Goal: Check status: Check status

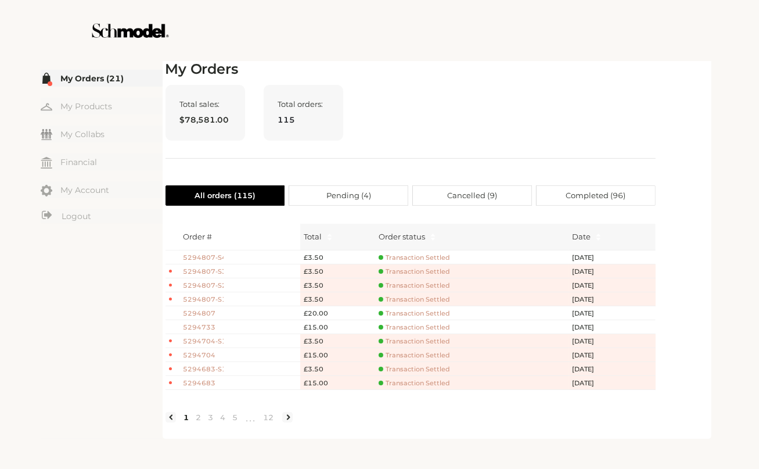
click at [641, 37] on div at bounding box center [379, 30] width 655 height 61
click at [360, 87] on div "Total sales: $78,581.00 Total orders: 115" at bounding box center [411, 122] width 490 height 74
click at [390, 309] on span "Transaction Settled" at bounding box center [414, 313] width 71 height 9
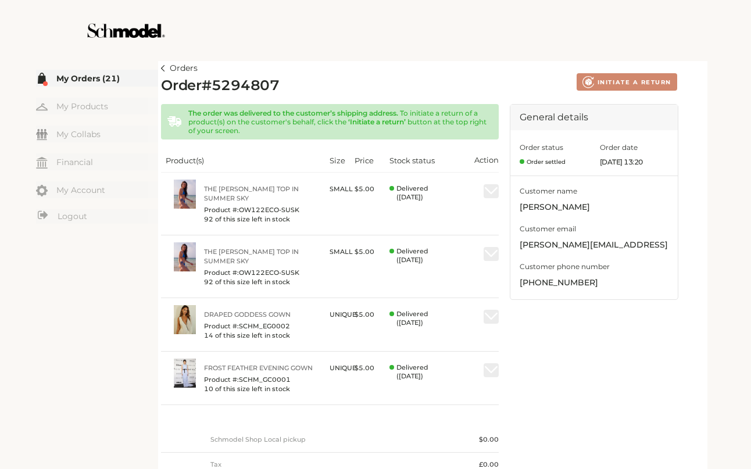
click at [325, 98] on div "Orders Order # 5294807 Created with Lunacy INITIATE A RETURN The order was deli…" at bounding box center [432, 310] width 543 height 498
click at [451, 46] on div at bounding box center [375, 30] width 655 height 61
click at [430, 27] on div at bounding box center [375, 30] width 655 height 61
click at [163, 65] on img at bounding box center [163, 68] width 4 height 6
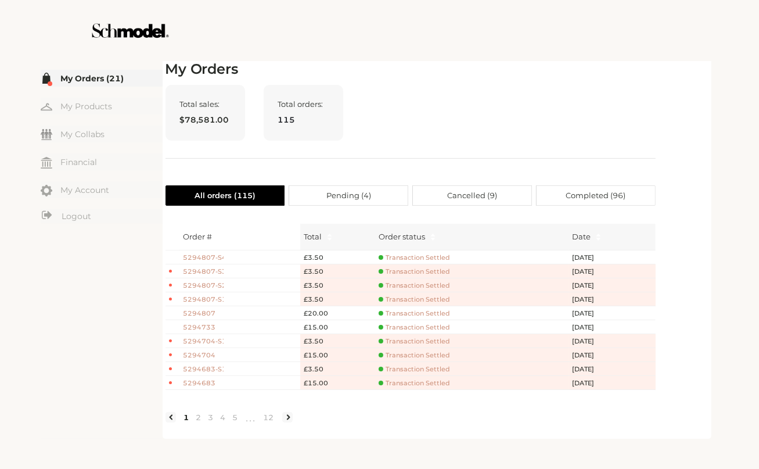
click at [207, 313] on span "5294807" at bounding box center [204, 313] width 41 height 10
click at [417, 300] on span "Transaction Settled" at bounding box center [414, 299] width 71 height 9
